Goal: Information Seeking & Learning: Learn about a topic

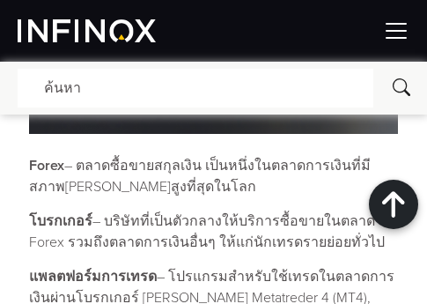
scroll to position [529, 0]
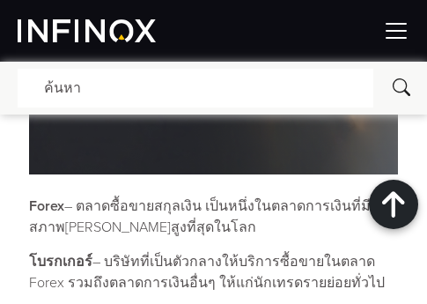
click at [182, 226] on p "Forex – ตลาดซื้อขายสกุลเงิน เป็นหนึ่งในตลาดการเงินที่มีสภาพ[PERSON_NAME]สูงที่ส…" at bounding box center [213, 217] width 368 height 42
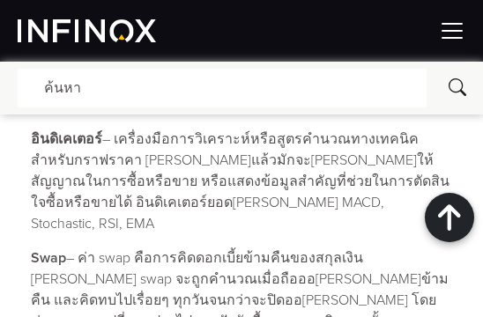
scroll to position [1315, 0]
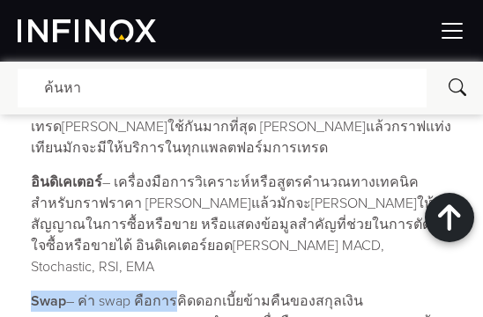
drag, startPoint x: 33, startPoint y: 174, endPoint x: 168, endPoint y: 183, distance: 136.0
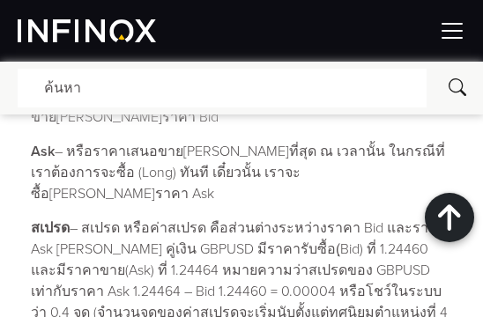
scroll to position [1755, 0]
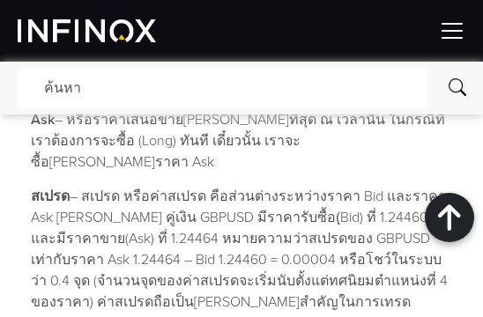
drag, startPoint x: 23, startPoint y: 125, endPoint x: 137, endPoint y: 203, distance: 138.3
copy p "เลเวอเรจ – การซื้อขายโดยวางเงินแค่บางส่วนจากราคาเต็มของ[PERSON_NAME] USDJPY 1 l…"
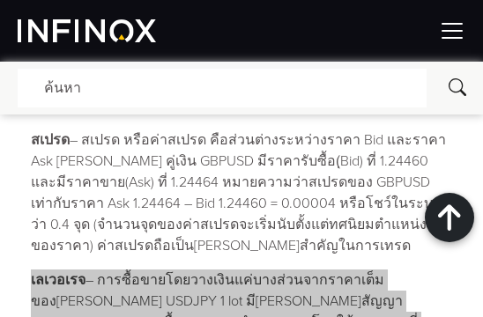
scroll to position [1844, 0]
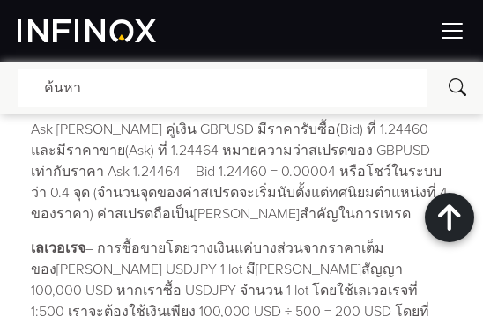
drag, startPoint x: 28, startPoint y: 156, endPoint x: 141, endPoint y: 262, distance: 154.6
copy p "Lot – ขนาดสัญญาที่เป็นมาตรฐานในการเทรด สำหรับคู่เงินในตลาด Forex จำนวน 1 lot จะ…"
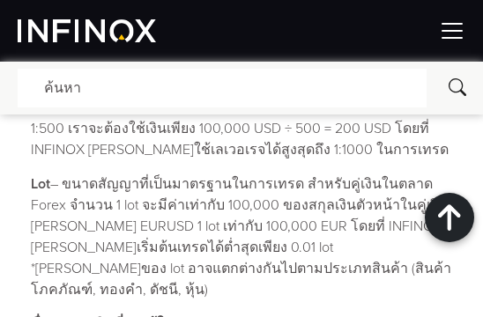
scroll to position [1932, 0]
